Goal: Find specific page/section: Find specific page/section

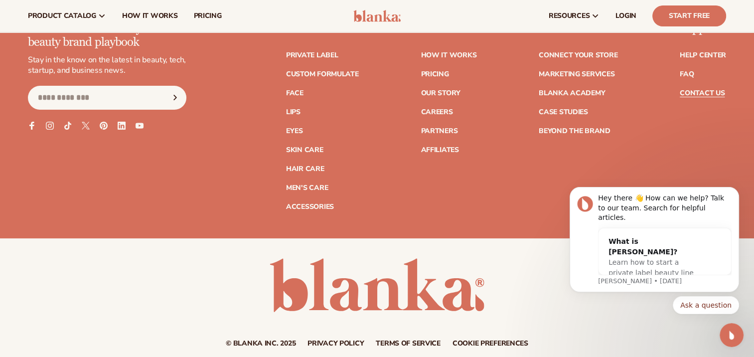
click at [703, 90] on link "Contact Us" at bounding box center [702, 93] width 45 height 7
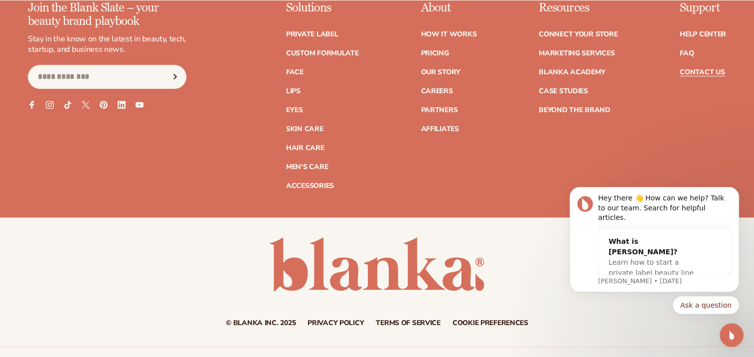
scroll to position [911, 0]
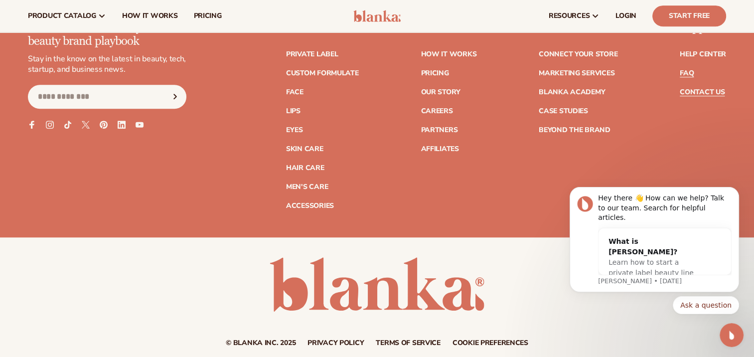
click at [690, 70] on link "FAQ" at bounding box center [687, 73] width 14 height 7
